Goal: Information Seeking & Learning: Learn about a topic

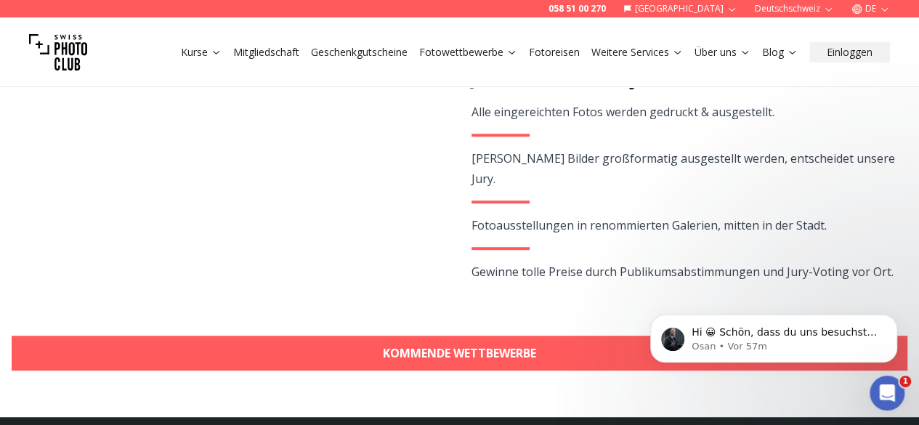
scroll to position [363, 0]
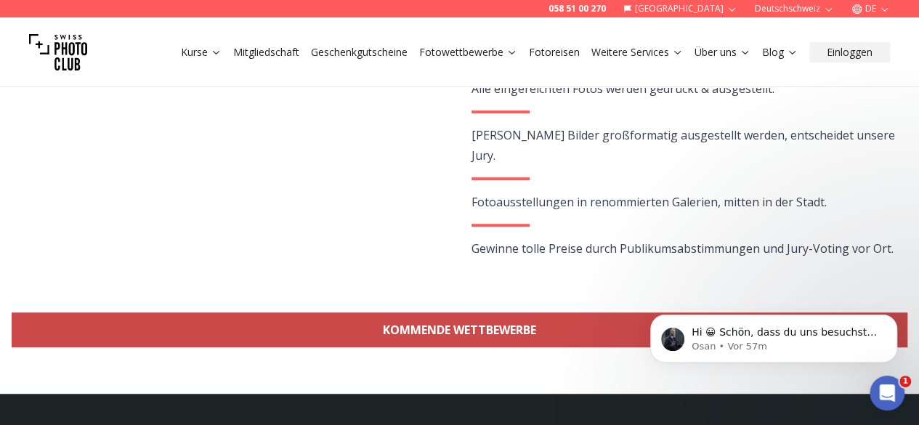
click at [461, 333] on link "KOMMENDE WETTBEWERBE" at bounding box center [460, 329] width 896 height 35
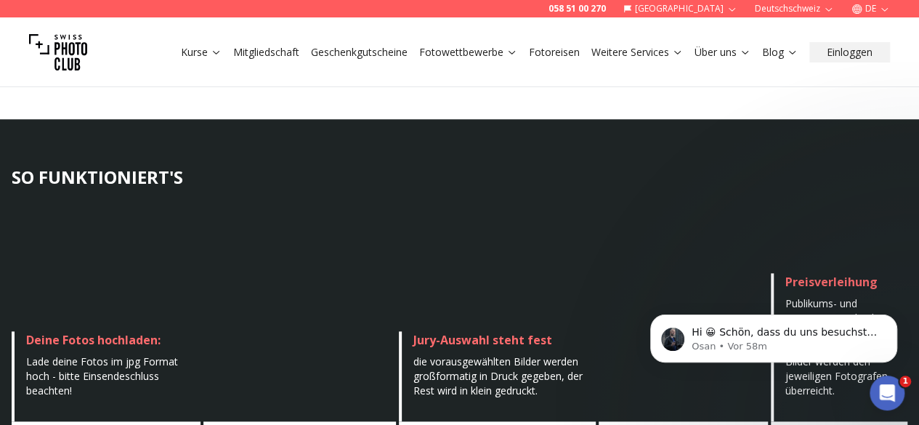
scroll to position [347, 0]
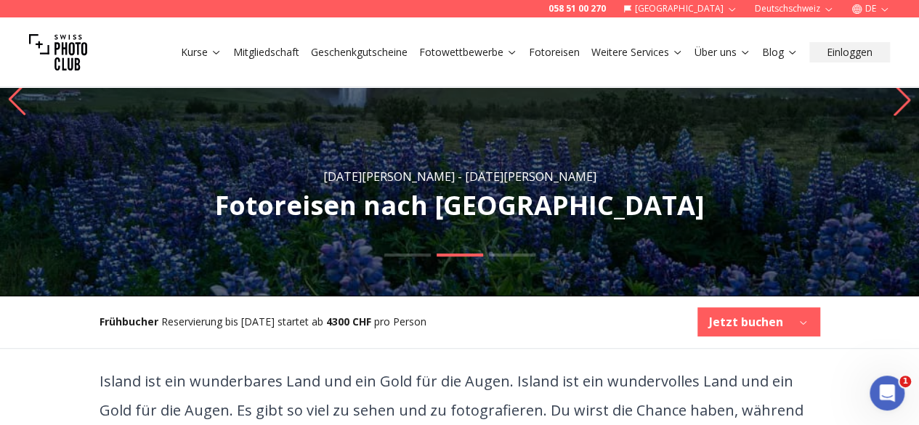
scroll to position [145, 0]
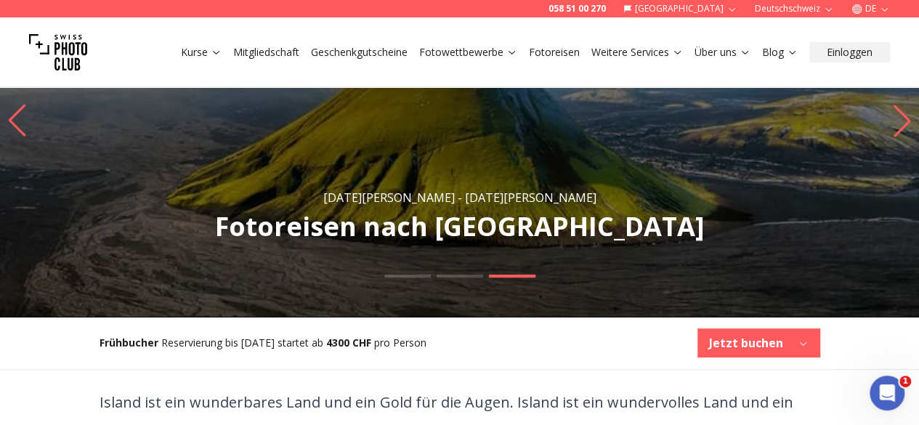
click at [903, 136] on icon "Next slide" at bounding box center [902, 121] width 20 height 32
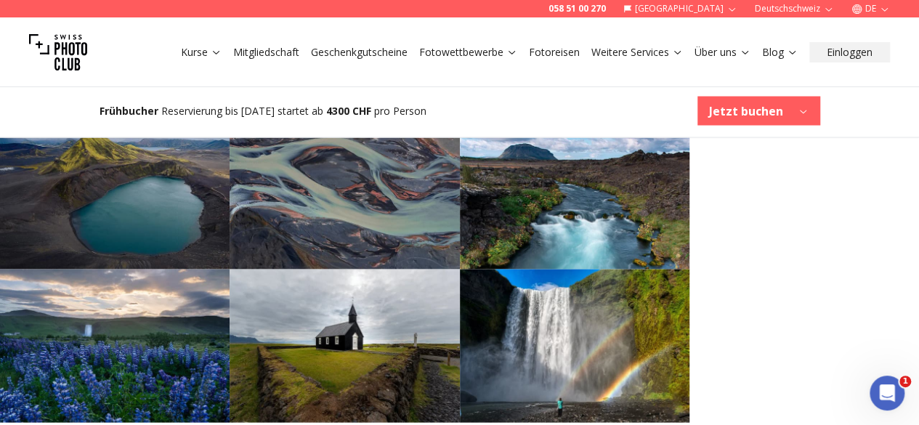
scroll to position [1380, 0]
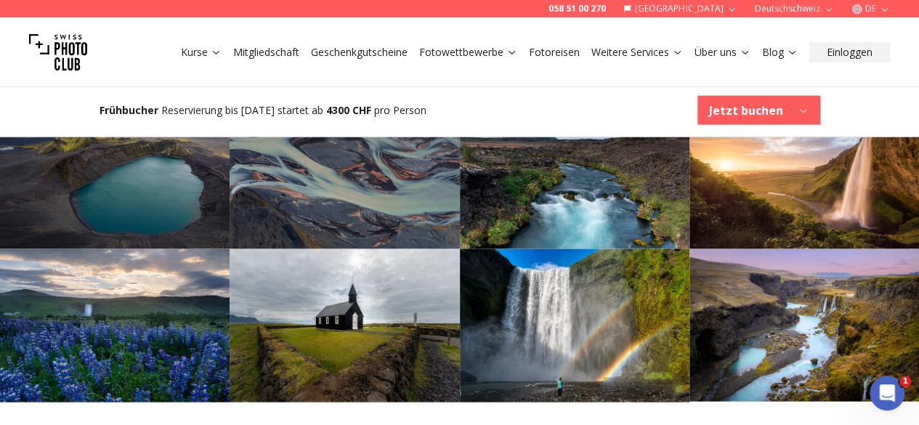
click at [561, 107] on div "Frühbucher Reservierung bis Jan. 6. startet ab 4300 CHF pro Person Jetzt buchen" at bounding box center [460, 110] width 744 height 52
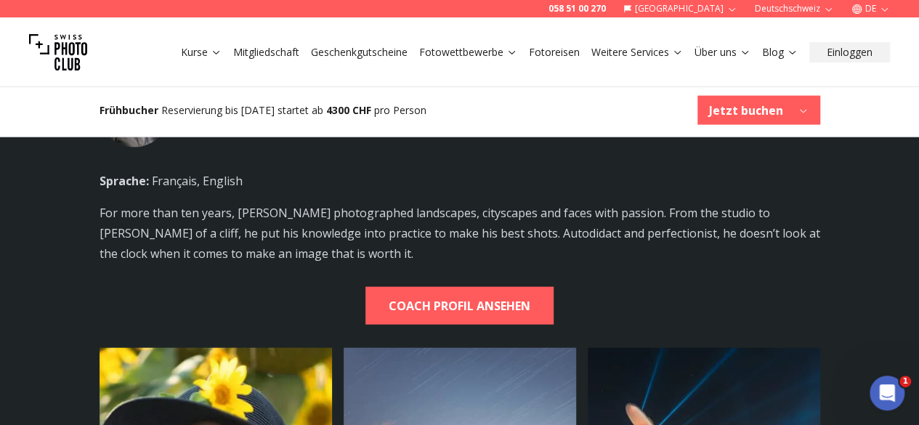
scroll to position [4141, 0]
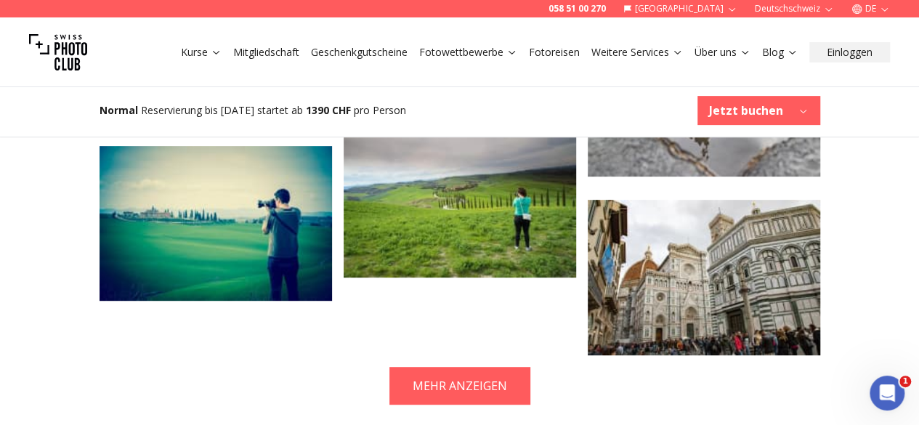
scroll to position [3051, 0]
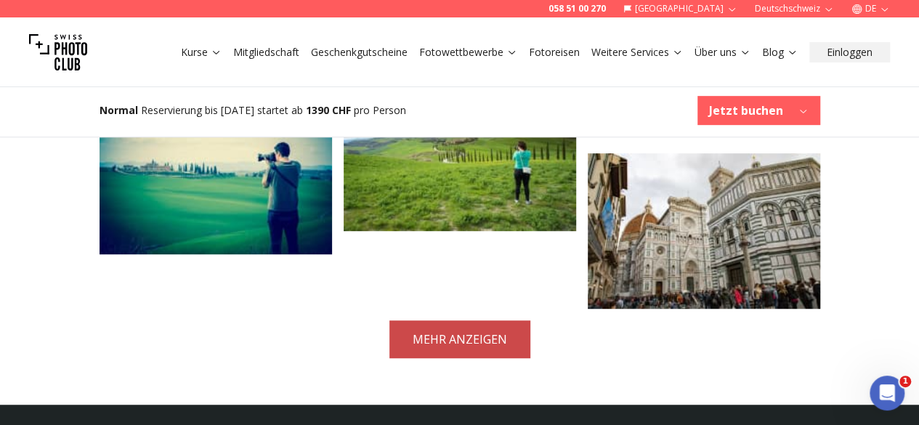
click at [493, 320] on button "MEHR ANZEIGEN" at bounding box center [459, 339] width 141 height 38
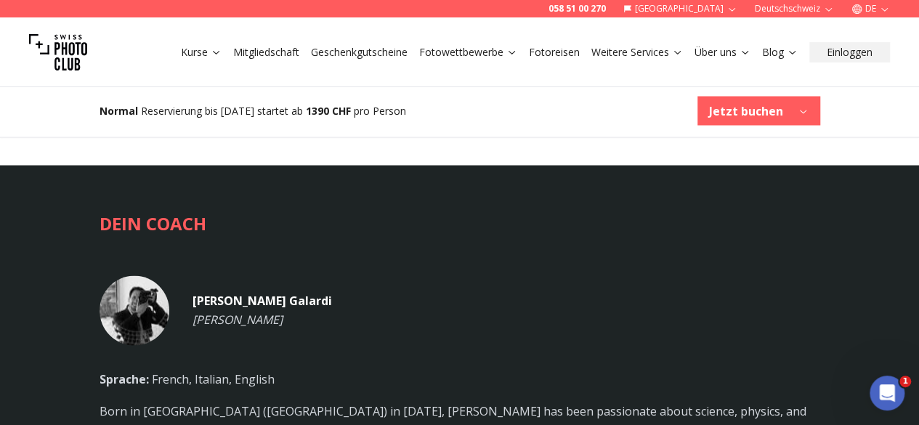
scroll to position [3996, 0]
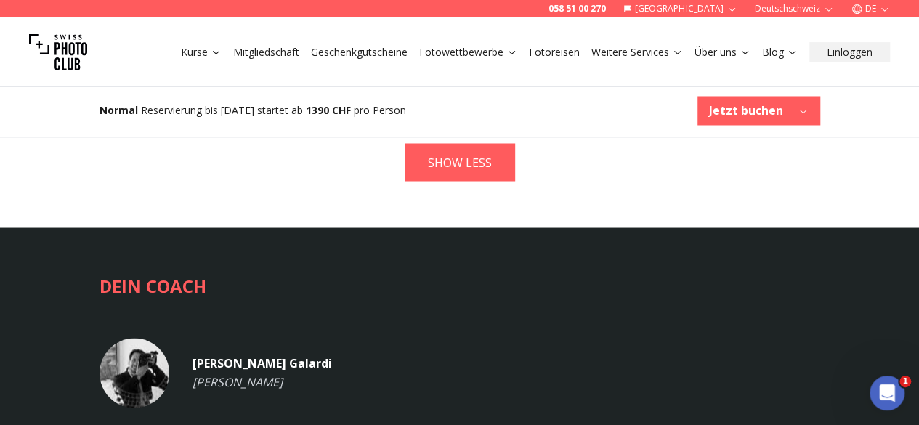
click at [151, 338] on img at bounding box center [135, 373] width 70 height 70
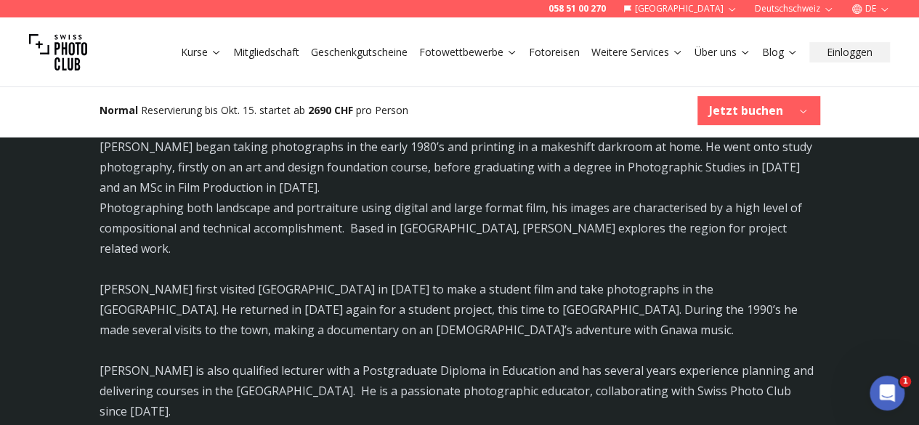
scroll to position [3124, 0]
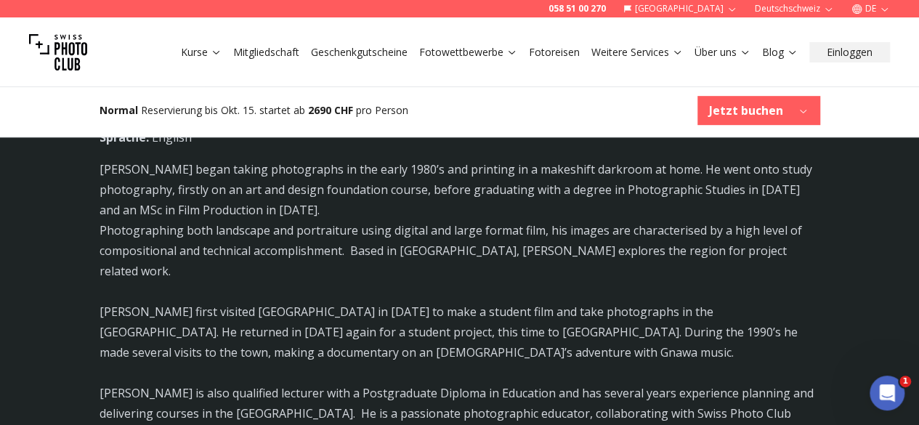
click at [772, 302] on p "[PERSON_NAME] first visited [GEOGRAPHIC_DATA] in [DATE] to make a student film …" at bounding box center [460, 332] width 721 height 61
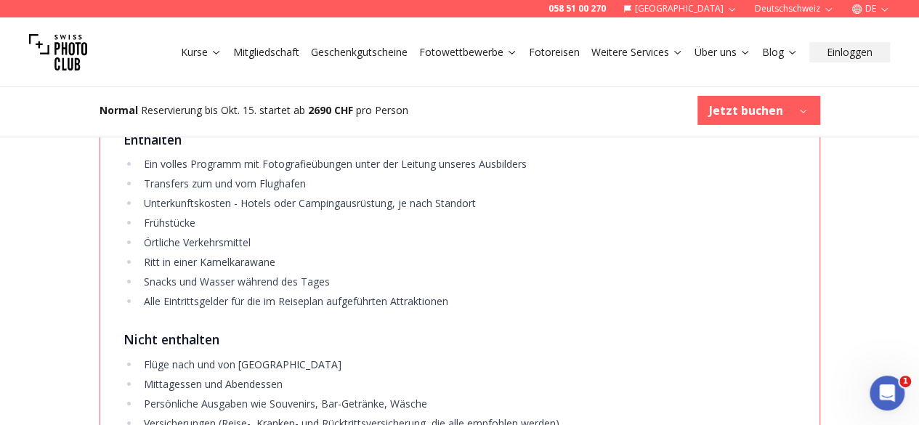
scroll to position [2470, 0]
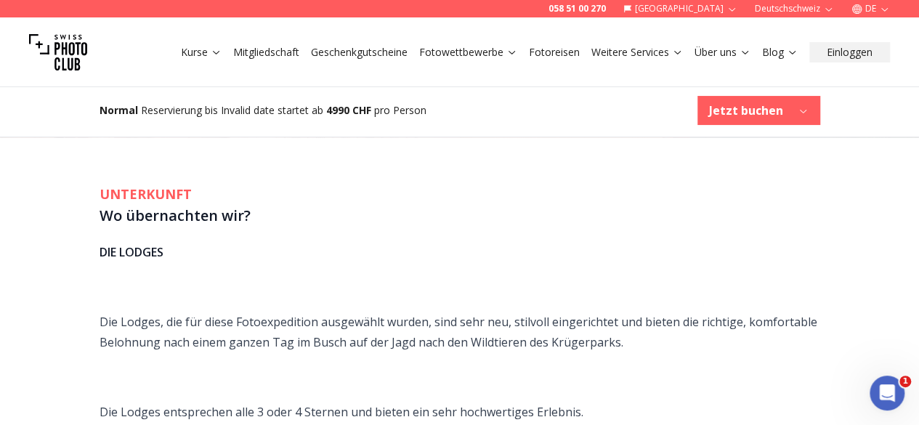
scroll to position [3197, 0]
